Goal: Entertainment & Leisure: Consume media (video, audio)

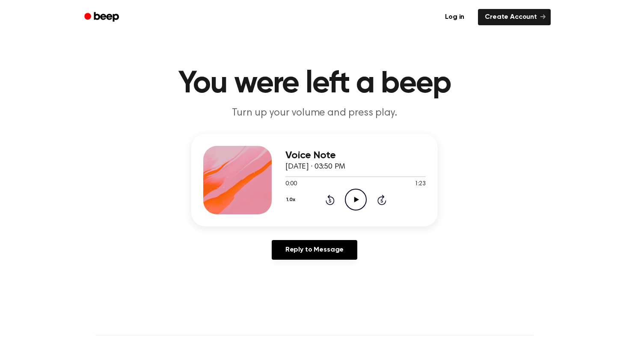
click at [354, 197] on icon at bounding box center [356, 200] width 5 height 6
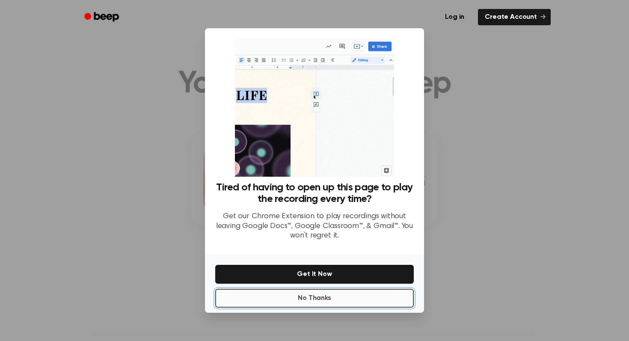
click at [362, 296] on button "No Thanks" at bounding box center [314, 298] width 199 height 19
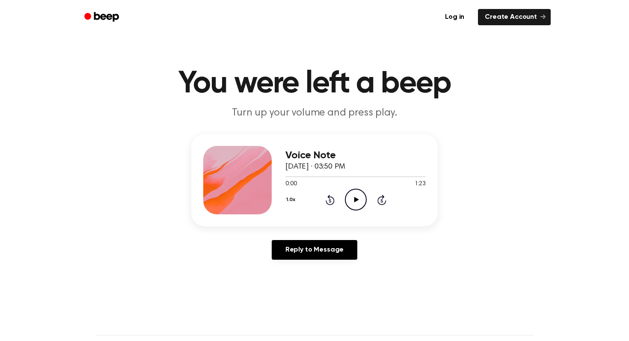
click at [353, 202] on icon "Play Audio" at bounding box center [356, 200] width 22 height 22
click at [350, 205] on icon "Play Audio" at bounding box center [356, 200] width 22 height 22
click at [360, 198] on icon "Play Audio" at bounding box center [356, 200] width 22 height 22
